Goal: Navigation & Orientation: Find specific page/section

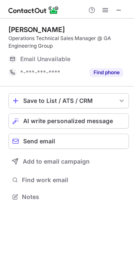
scroll to position [191, 134]
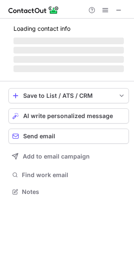
scroll to position [191, 134]
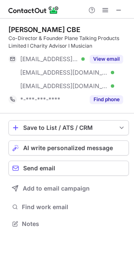
scroll to position [218, 134]
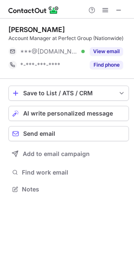
scroll to position [183, 134]
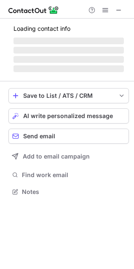
scroll to position [4, 4]
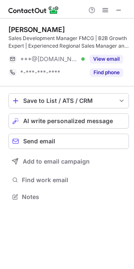
scroll to position [191, 134]
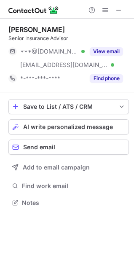
scroll to position [197, 134]
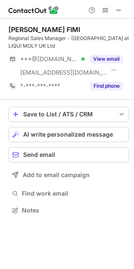
scroll to position [204, 134]
